Goal: Task Accomplishment & Management: Complete application form

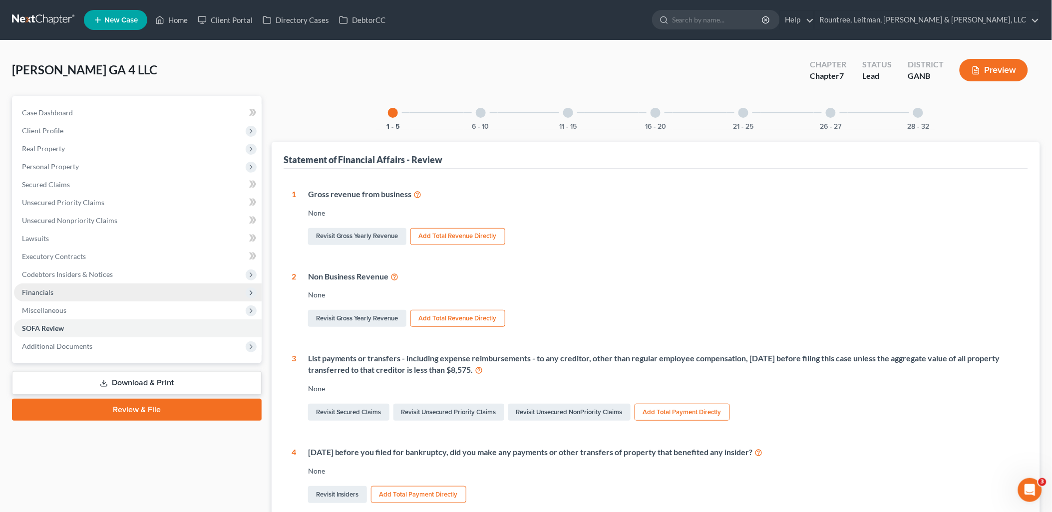
click at [132, 292] on span "Financials" at bounding box center [138, 293] width 248 height 18
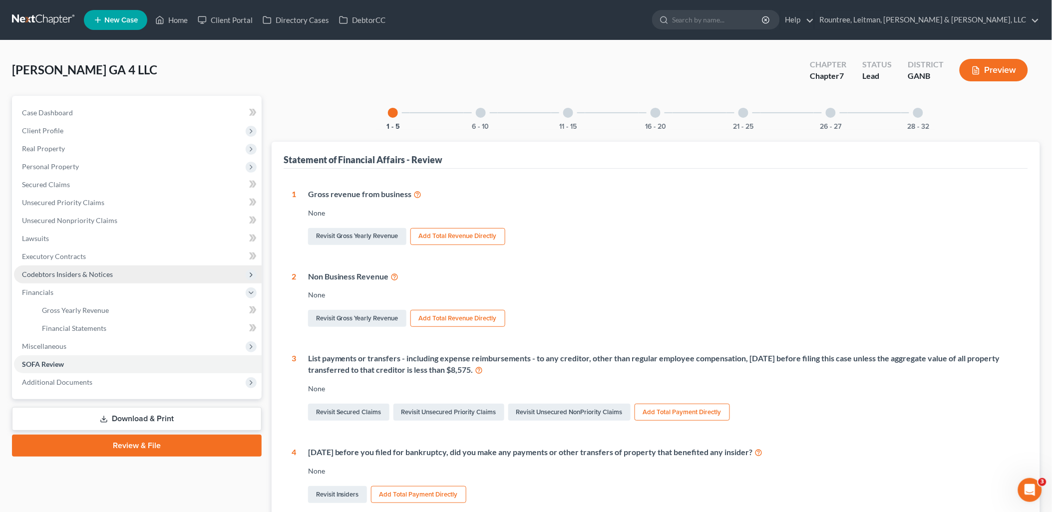
click at [132, 275] on span "Codebtors Insiders & Notices" at bounding box center [138, 275] width 248 height 18
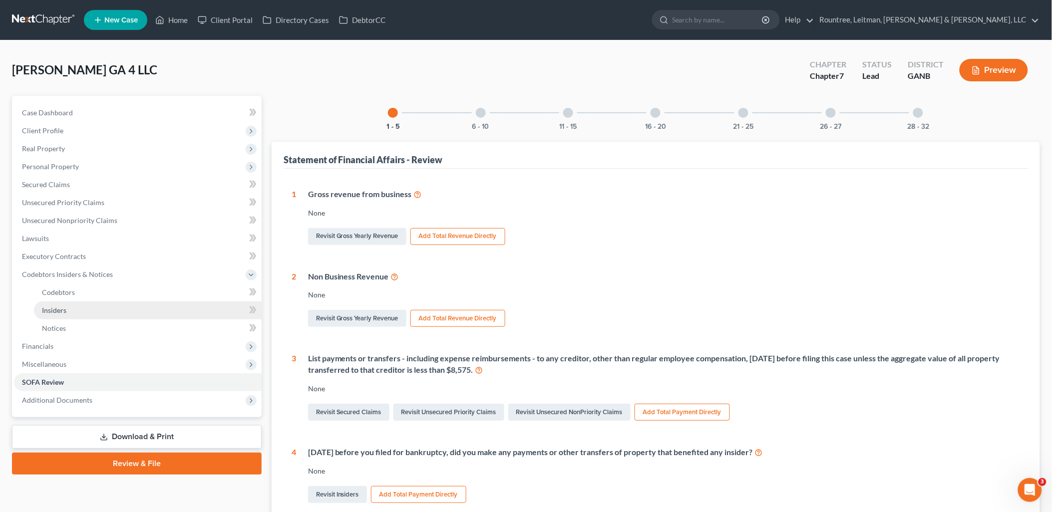
click at [110, 309] on link "Insiders" at bounding box center [148, 311] width 228 height 18
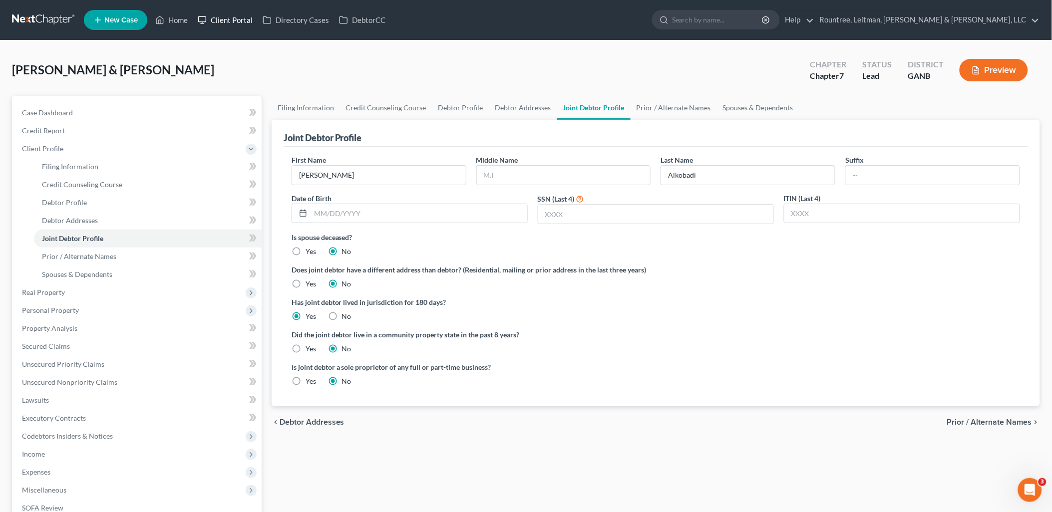
drag, startPoint x: 0, startPoint y: 0, endPoint x: 209, endPoint y: 20, distance: 209.7
click at [209, 20] on link "Client Portal" at bounding box center [225, 20] width 65 height 18
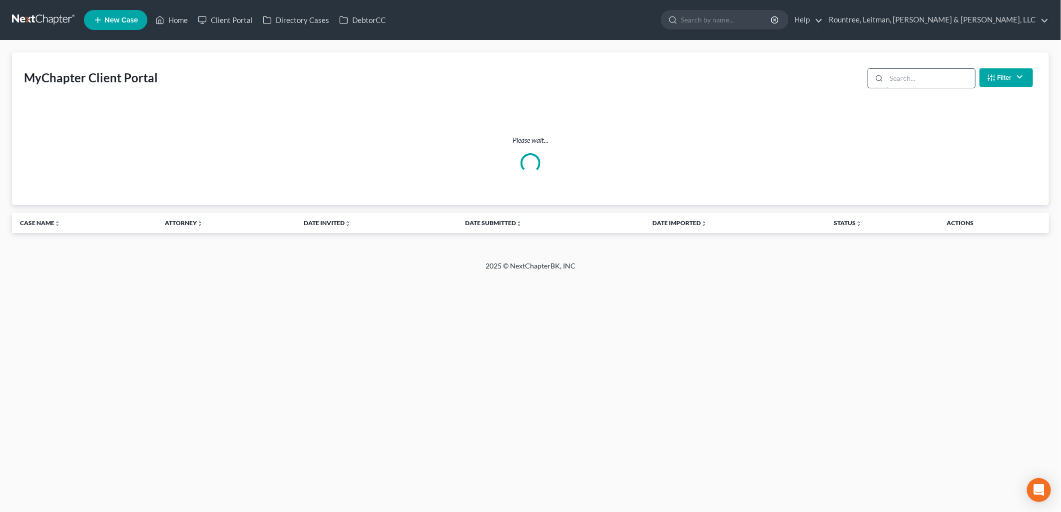
click at [905, 77] on input "search" at bounding box center [931, 78] width 88 height 19
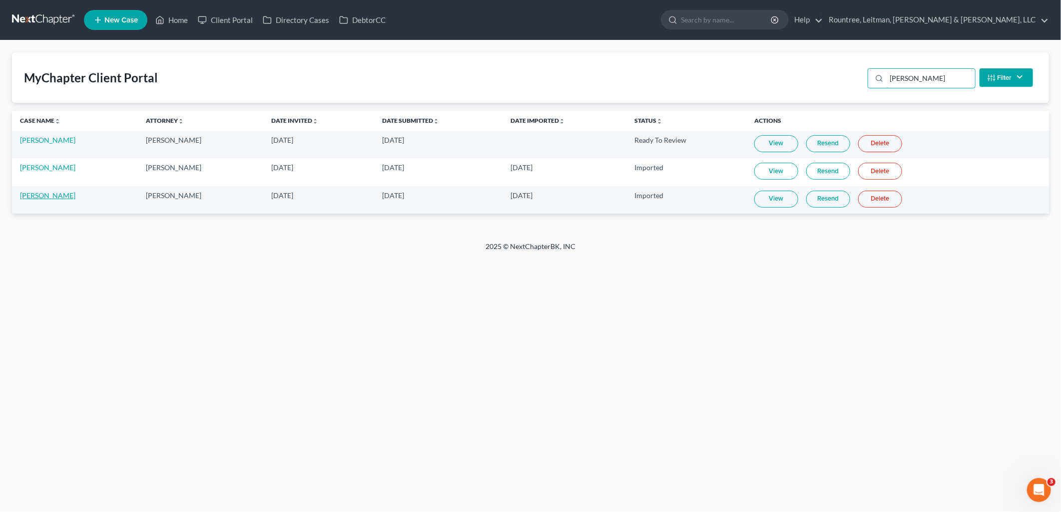
type input "[PERSON_NAME]"
click at [35, 193] on link "[PERSON_NAME]" at bounding box center [47, 195] width 55 height 8
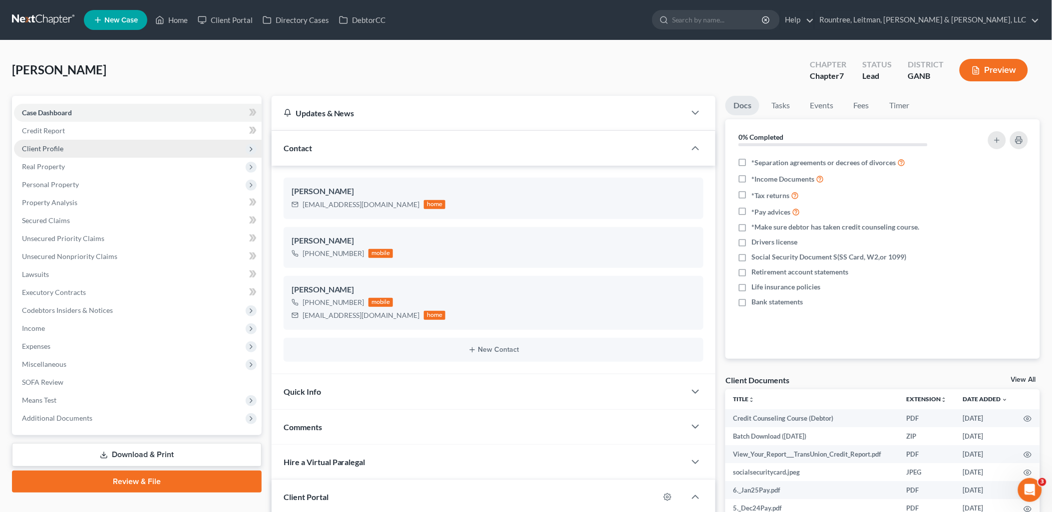
click at [92, 145] on span "Client Profile" at bounding box center [138, 149] width 248 height 18
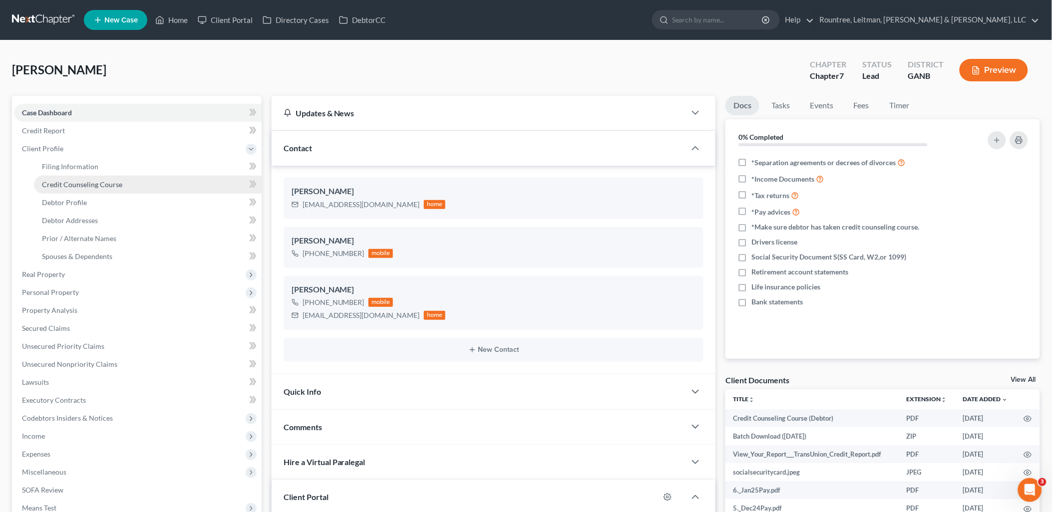
click at [90, 186] on span "Credit Counseling Course" at bounding box center [82, 184] width 80 height 8
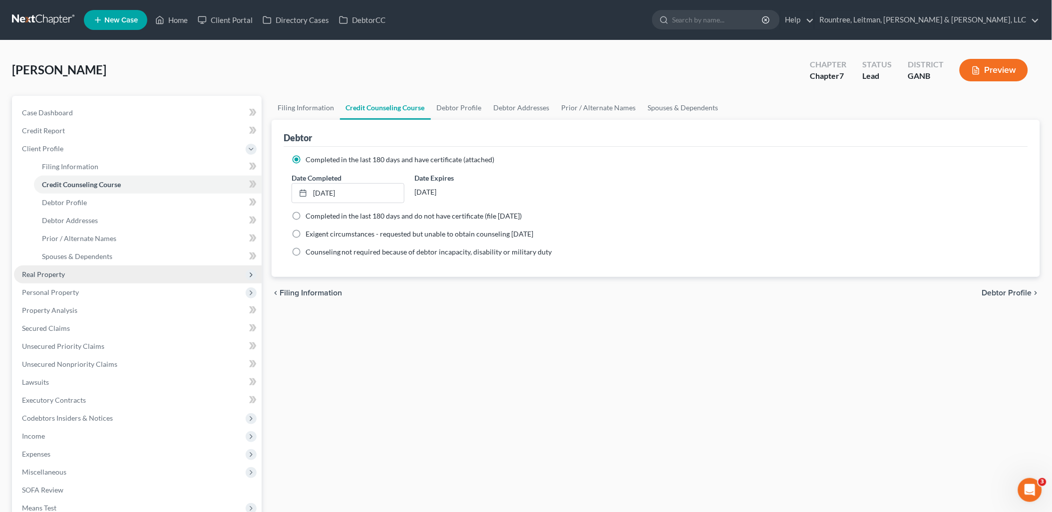
click at [70, 280] on span "Real Property" at bounding box center [138, 275] width 248 height 18
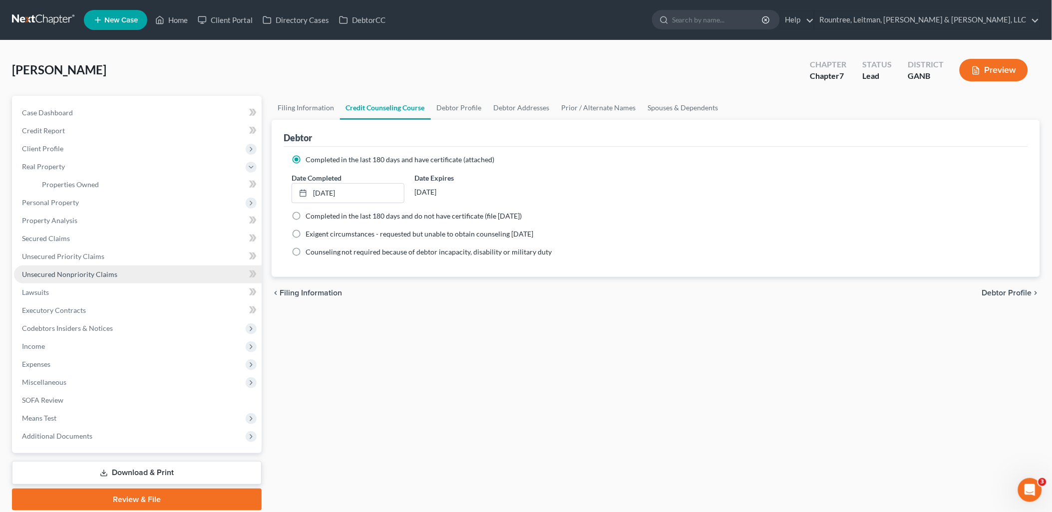
click at [70, 280] on link "Unsecured Nonpriority Claims" at bounding box center [138, 275] width 248 height 18
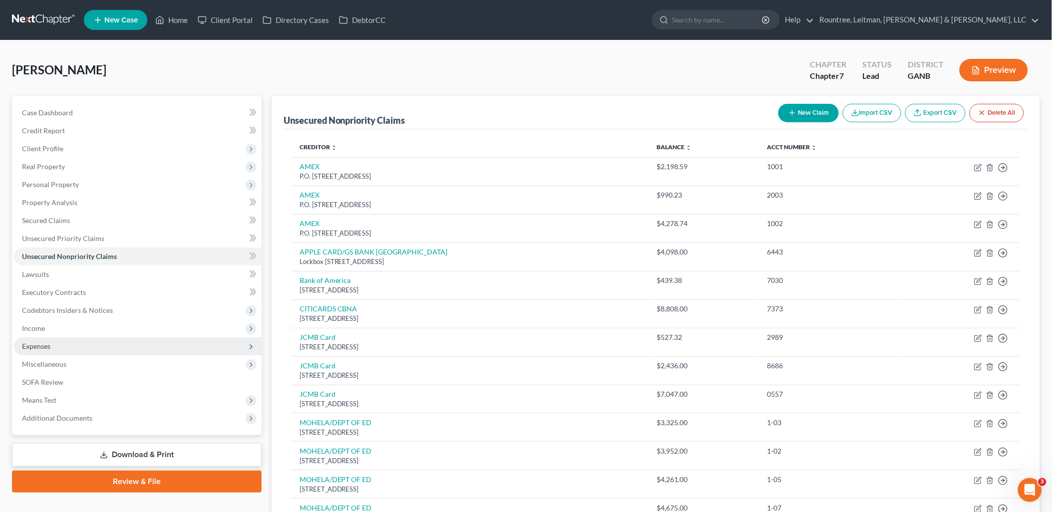
click at [67, 345] on span "Expenses" at bounding box center [138, 347] width 248 height 18
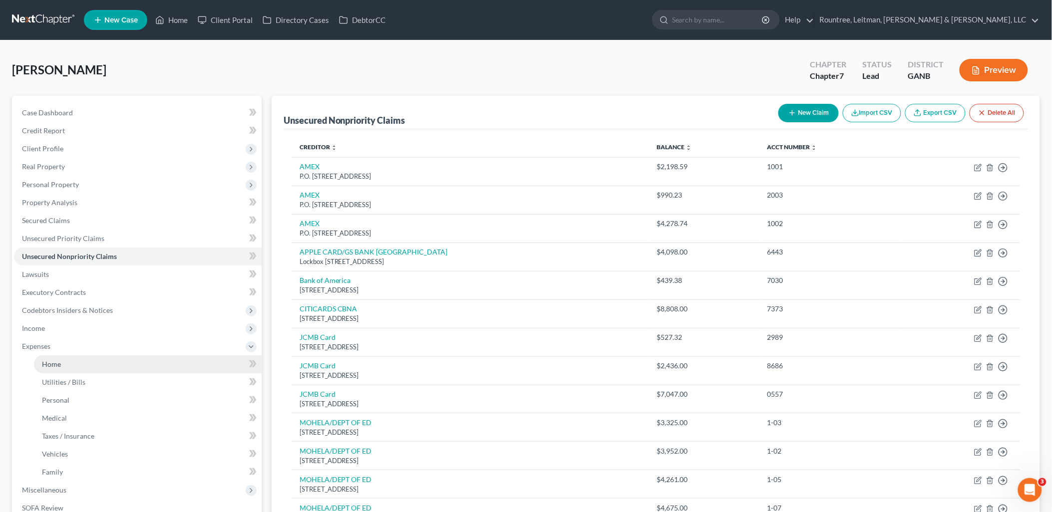
click at [61, 360] on link "Home" at bounding box center [148, 365] width 228 height 18
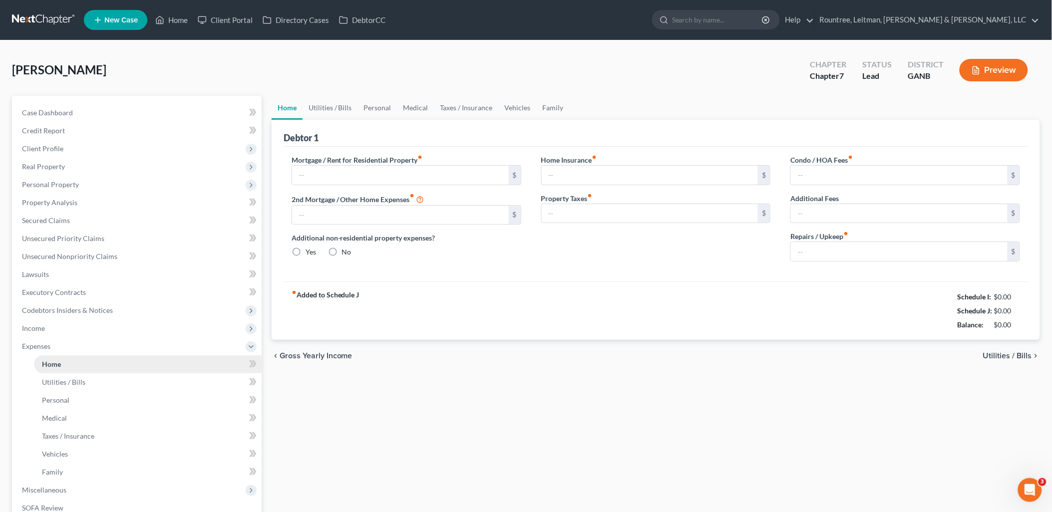
type input "1,845.00"
type input "0.00"
radio input "true"
type input "18.00"
type input "0.00"
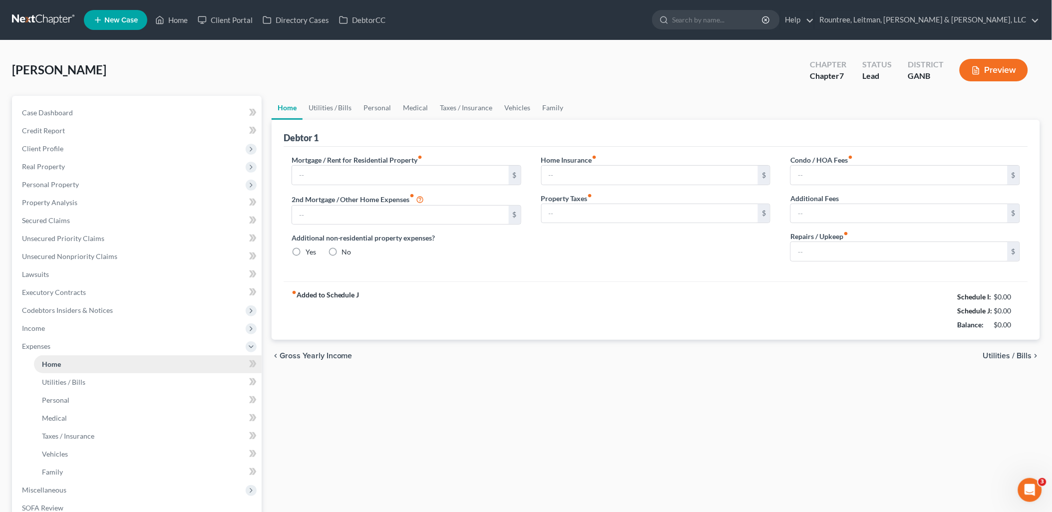
type input "0.00"
type input "105.00"
type input "0.00"
click at [91, 148] on span "Client Profile" at bounding box center [138, 149] width 248 height 18
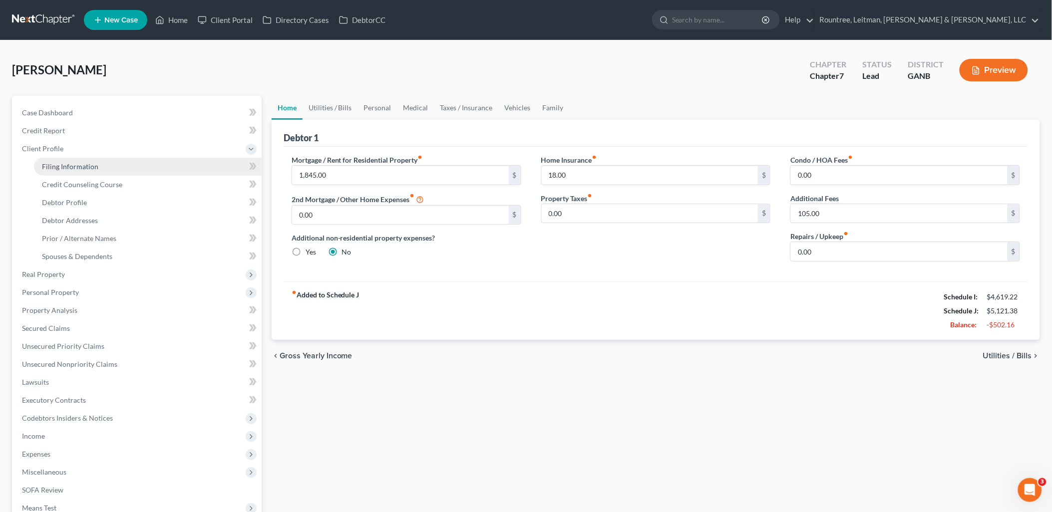
click at [95, 170] on link "Filing Information" at bounding box center [148, 167] width 228 height 18
select select "1"
select select "0"
select select "10"
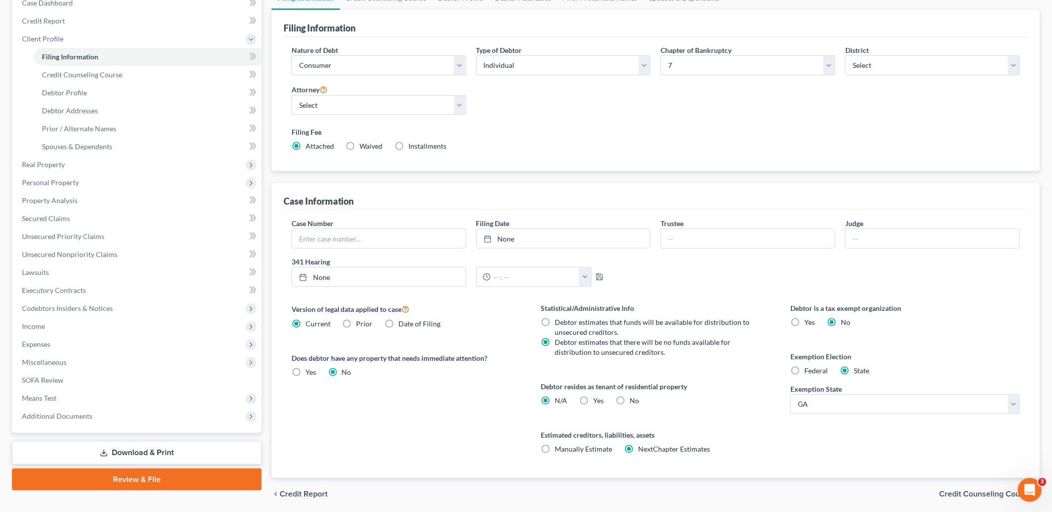
scroll to position [111, 0]
click at [594, 400] on label "Yes Yes" at bounding box center [599, 400] width 10 height 10
click at [598, 400] on input "Yes Yes" at bounding box center [601, 398] width 6 height 6
radio input "true"
radio input "false"
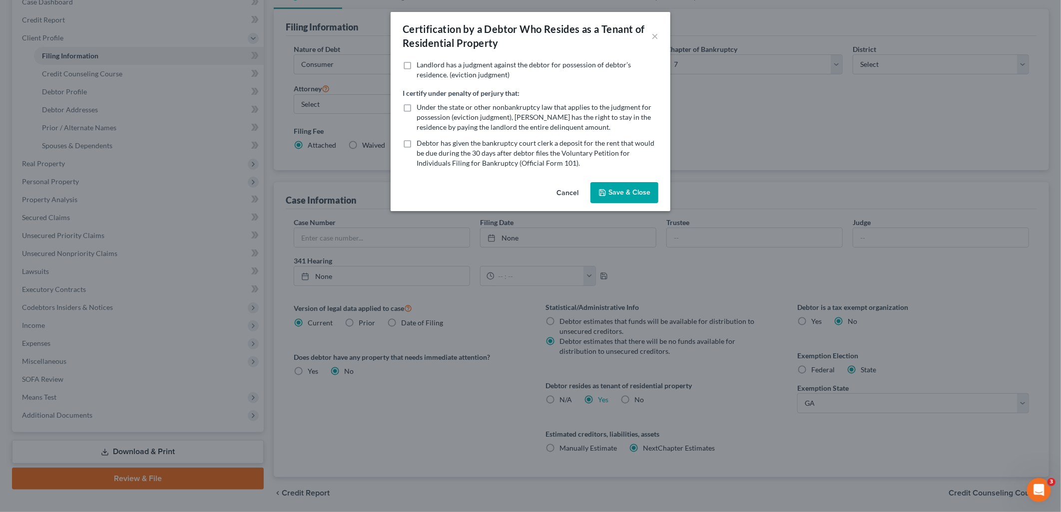
click at [562, 192] on button "Cancel" at bounding box center [567, 193] width 38 height 20
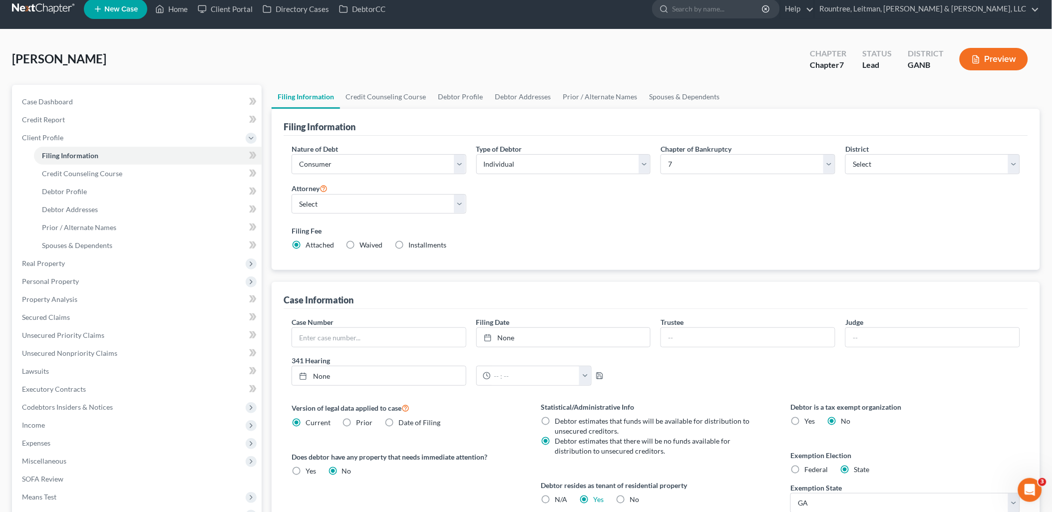
scroll to position [0, 0]
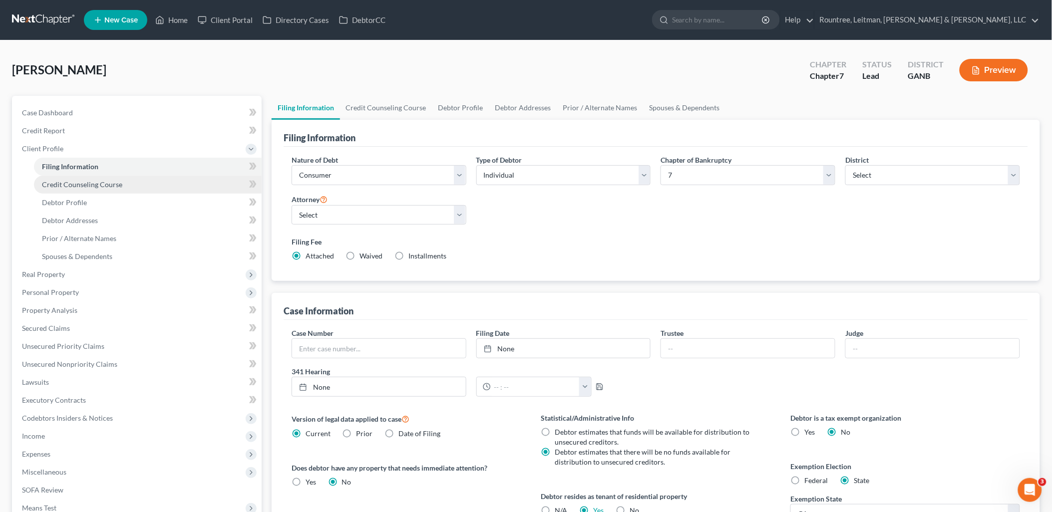
click at [124, 184] on link "Credit Counseling Course" at bounding box center [148, 185] width 228 height 18
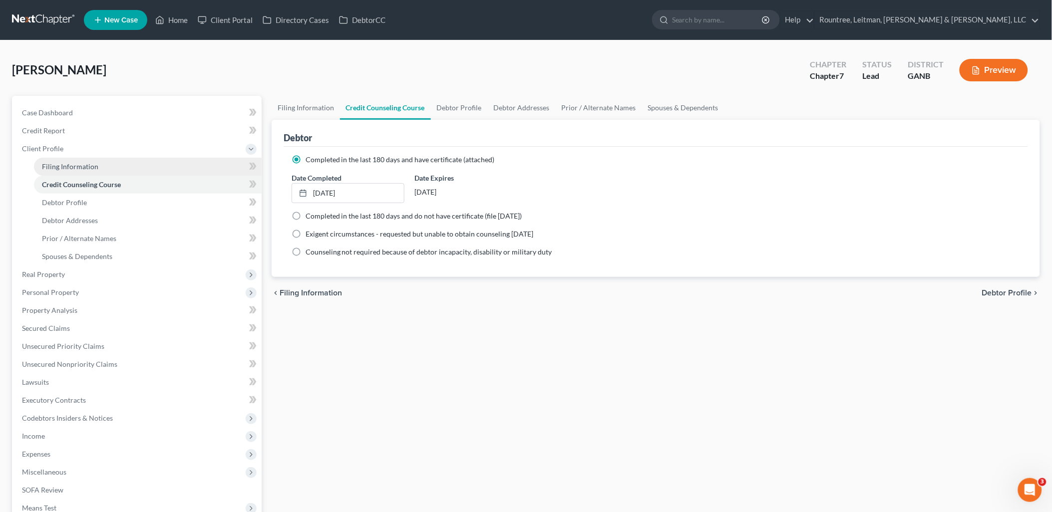
click at [124, 171] on link "Filing Information" at bounding box center [148, 167] width 228 height 18
select select "1"
select select "0"
select select "19"
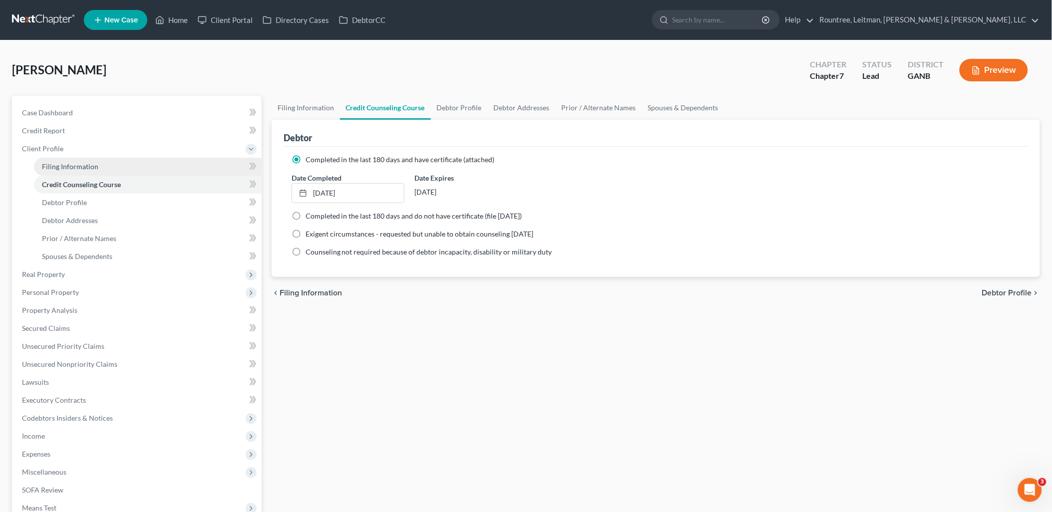
select select "3"
select select "10"
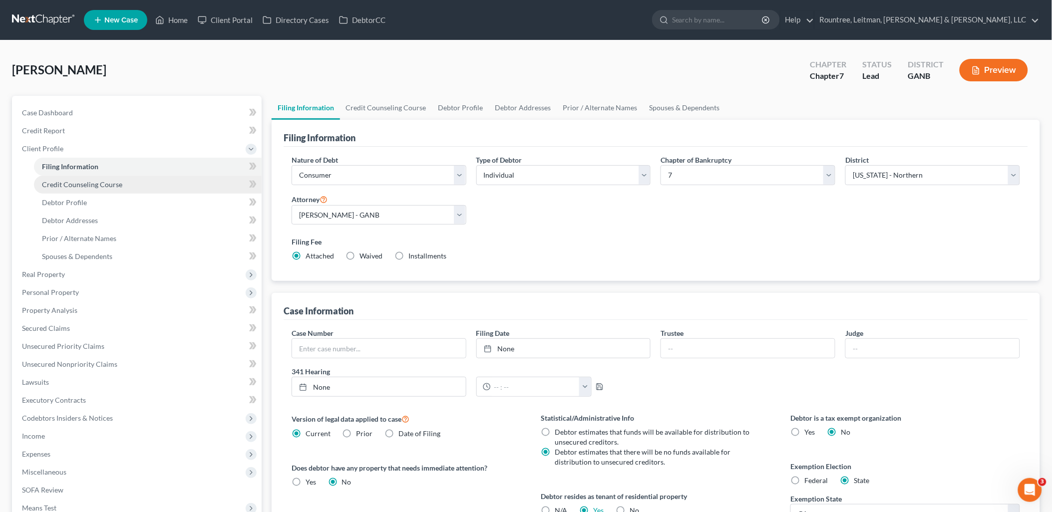
click at [117, 190] on link "Credit Counseling Course" at bounding box center [148, 185] width 228 height 18
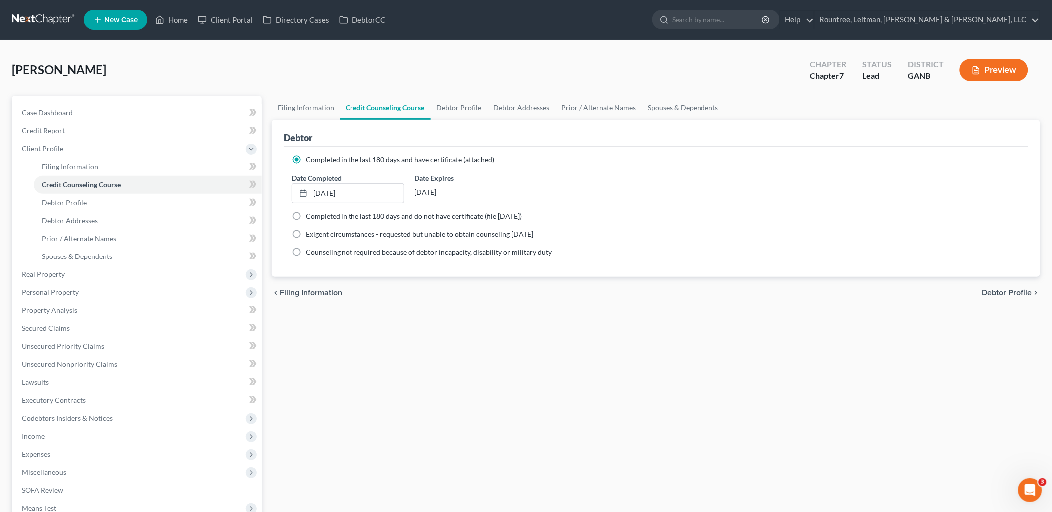
click at [368, 347] on div "Filing Information Credit Counseling Course Debtor Profile Debtor Addresses Pri…" at bounding box center [656, 348] width 779 height 505
